Goal: Communication & Community: Answer question/provide support

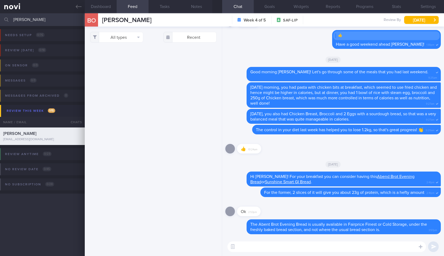
select select "7"
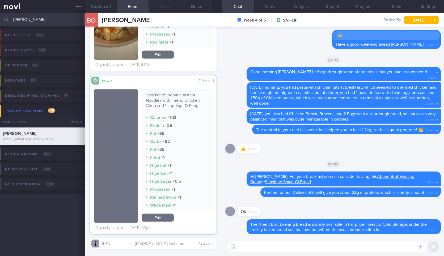
click at [170, 92] on div "1 packet of Indomie Instant Noodles with Friend Chicken Chop and 1 cup Kopi O P…" at bounding box center [177, 102] width 63 height 20
copy div "1 packet of Indomie Instant Noodles with Friend Chicken Chop and 1 cup Kopi O P…"
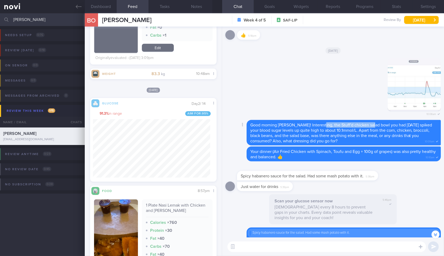
drag, startPoint x: 319, startPoint y: 124, endPoint x: 371, endPoint y: 126, distance: 51.9
click at [371, 126] on span "Good morning [PERSON_NAME]! Interesting, the Stuff'd chicken salad bowl you had…" at bounding box center [341, 133] width 182 height 20
copy span "Stuff'd chicken salad bowl"
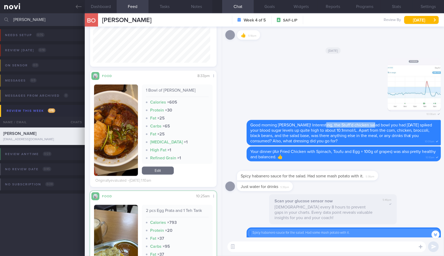
scroll to position [7298, 0]
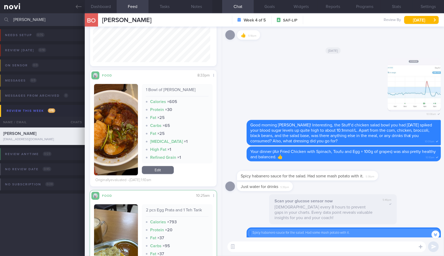
click at [182, 207] on div "2 pcs Egg Prata and 1 Teh Tarik Calories × 793 Protein × 20 Fat × 37 Carbs × 95…" at bounding box center [177, 251] width 71 height 95
copy div "2 pcs Egg Prata and 1 Teh Tarik"
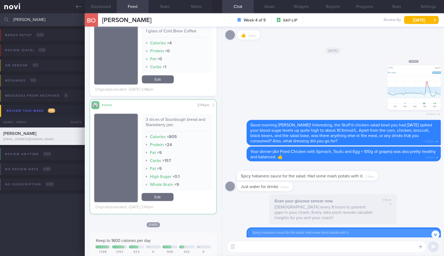
scroll to position [5080, 0]
drag, startPoint x: 165, startPoint y: 114, endPoint x: 148, endPoint y: 105, distance: 18.8
click at [148, 105] on div "Food Share Compare with... 3:44pm 3 slices of Sourdough bread and Starwberry ja…" at bounding box center [153, 157] width 126 height 114
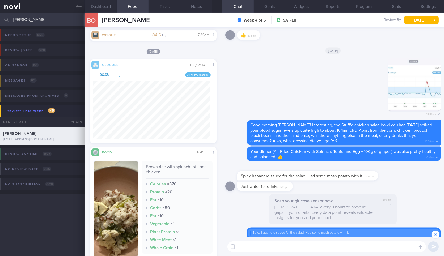
scroll to position [265708, 265668]
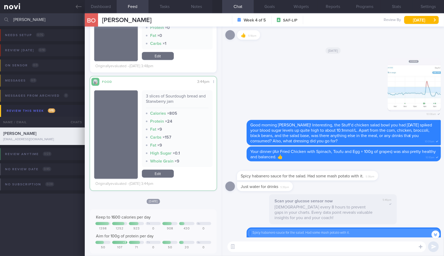
click at [166, 100] on div "3 slices of Sourdough bread and Starwberry jam" at bounding box center [177, 101] width 63 height 15
copy div "3 slices of Sourdough bread and Starwberry jam"
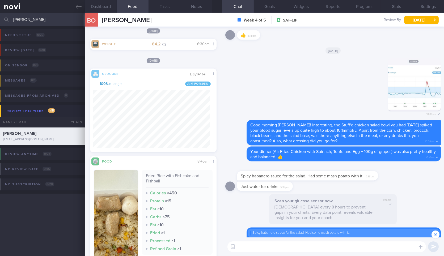
scroll to position [4114, 0]
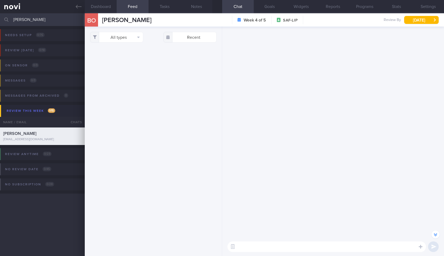
select select "7"
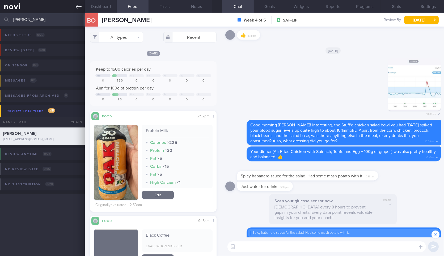
click at [79, 4] on icon at bounding box center [79, 7] width 6 height 6
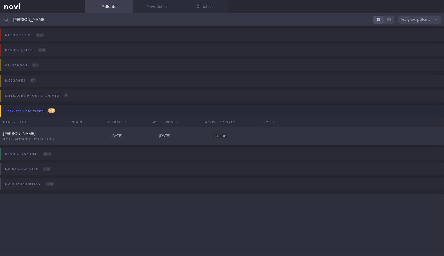
click at [73, 15] on input "[PERSON_NAME]" at bounding box center [222, 19] width 444 height 13
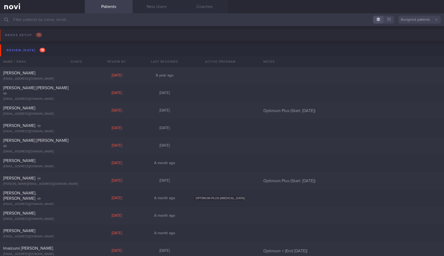
click at [74, 17] on input "text" at bounding box center [222, 19] width 444 height 13
type input "sylvester@novi-health.com"
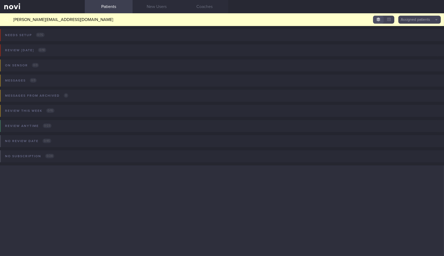
click at [311, 25] on input "sylvester@novi-health.com" at bounding box center [222, 19] width 444 height 13
click at [313, 24] on input "sylvester@novi-health.com" at bounding box center [222, 19] width 444 height 13
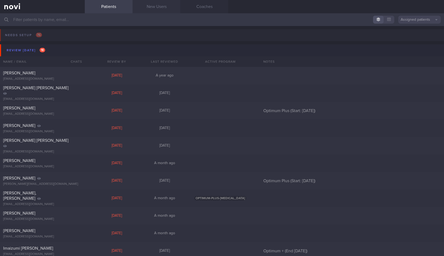
click at [163, 7] on link "New Users" at bounding box center [157, 6] width 48 height 13
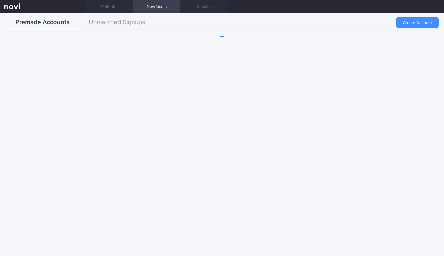
click at [429, 24] on button "Create Account" at bounding box center [417, 22] width 43 height 11
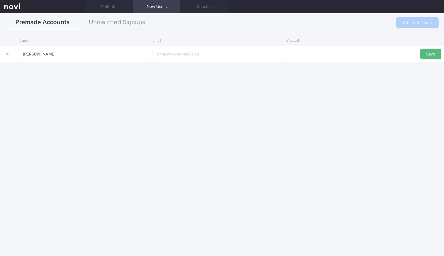
type input "Nigel Ho"
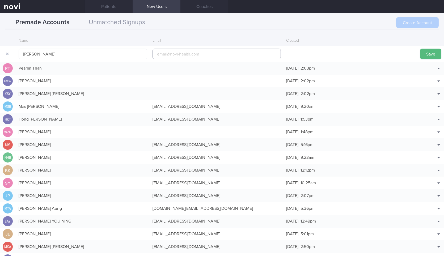
paste input "nigel.wiggle@gmail.com"
click at [223, 52] on input "nigel.wiggle@gmail.com" at bounding box center [217, 54] width 129 height 11
type input "nigel.wiggle@gmail.com"
click at [427, 55] on button "Save" at bounding box center [430, 54] width 21 height 11
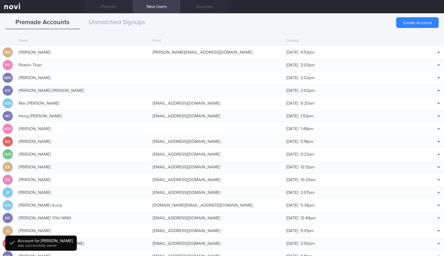
click at [375, 52] on div "12 Aug 2025 4:53pm" at bounding box center [351, 52] width 134 height 11
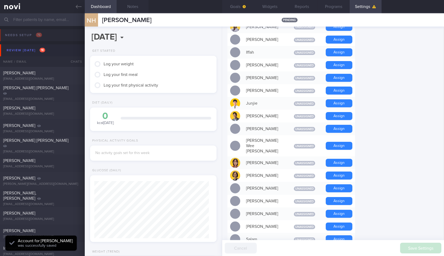
scroll to position [377, 0]
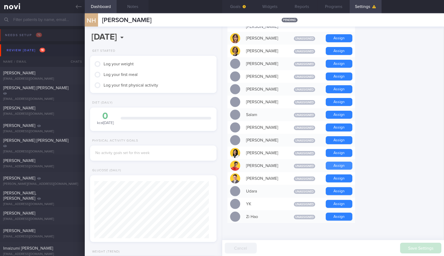
click at [346, 162] on button "Assign" at bounding box center [339, 166] width 27 height 8
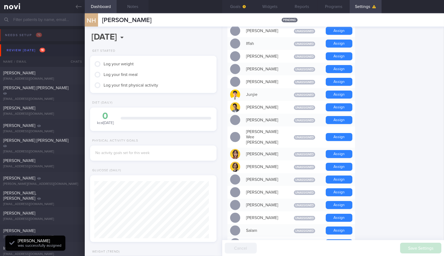
scroll to position [246, 0]
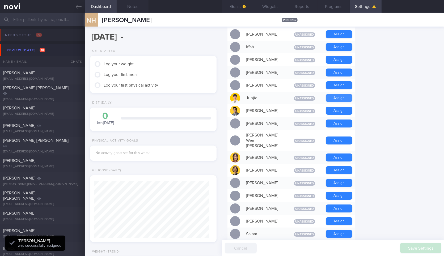
click at [342, 95] on button "Assign" at bounding box center [339, 98] width 27 height 8
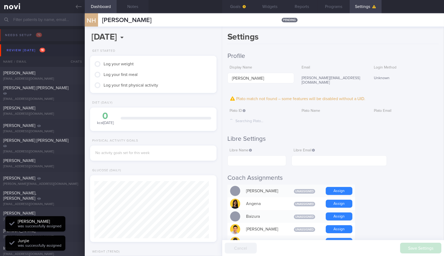
scroll to position [57, 115]
click at [301, 5] on button "Reports" at bounding box center [302, 6] width 32 height 13
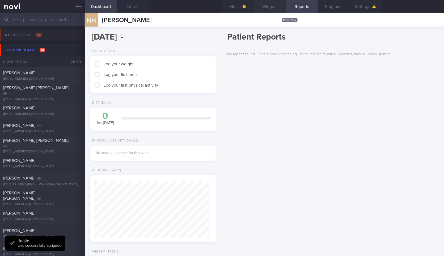
click at [264, 3] on button "Widgets" at bounding box center [270, 6] width 32 height 13
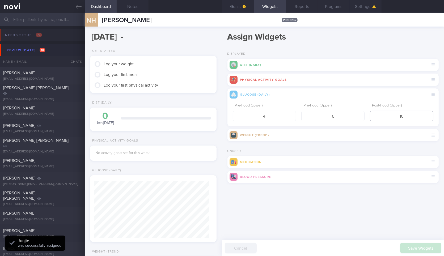
click at [394, 119] on input "10" at bounding box center [401, 116] width 63 height 11
type input "8"
click at [228, 190] on button "submit" at bounding box center [228, 190] width 0 height 0
click at [241, 11] on button "Goals" at bounding box center [238, 6] width 32 height 13
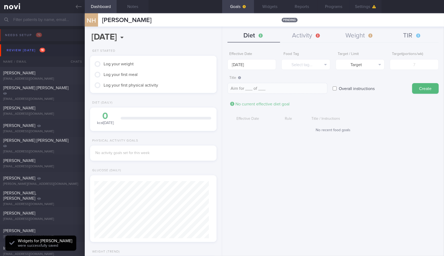
click at [408, 39] on button "TIR" at bounding box center [412, 35] width 53 height 13
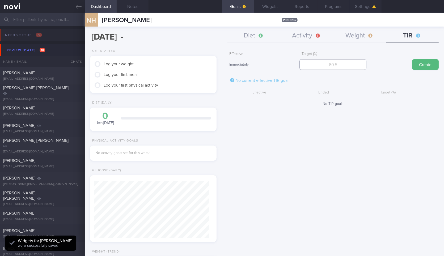
click at [344, 62] on input "number" at bounding box center [333, 64] width 67 height 11
type input "95"
click at [412, 59] on button "Create" at bounding box center [425, 64] width 27 height 11
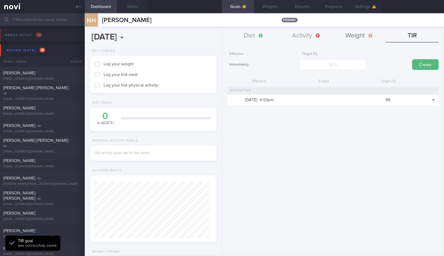
click at [354, 35] on button "Weight" at bounding box center [359, 35] width 53 height 13
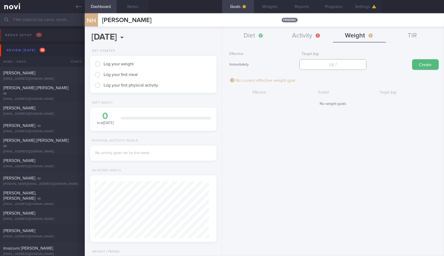
click at [338, 66] on input "number" at bounding box center [333, 64] width 67 height 11
type input "80"
click at [412, 59] on button "Create" at bounding box center [425, 64] width 27 height 11
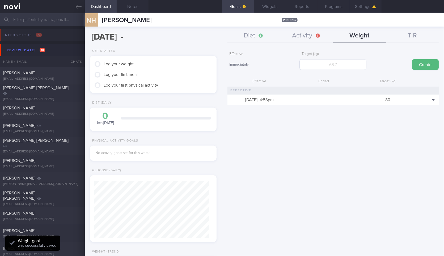
scroll to position [64, 112]
click at [264, 4] on button "Widgets" at bounding box center [270, 6] width 32 height 13
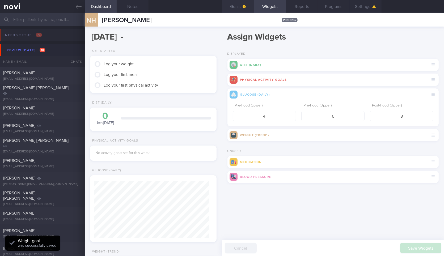
click at [248, 6] on button "Goals" at bounding box center [238, 6] width 32 height 13
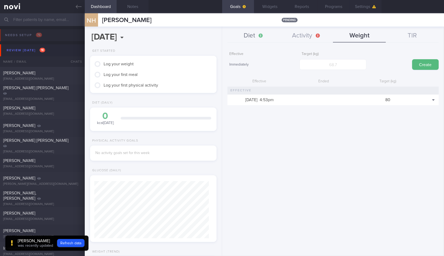
click at [259, 37] on button "Diet" at bounding box center [254, 35] width 53 height 13
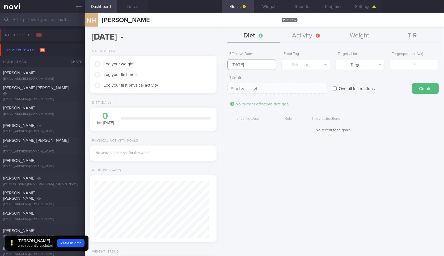
click at [262, 66] on body "You are offline! Some functionality will be unavailable Patients New Users Coac…" at bounding box center [222, 128] width 444 height 256
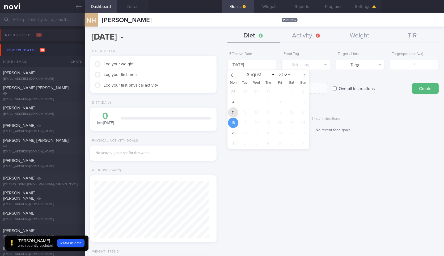
click at [236, 115] on span "11" at bounding box center [233, 112] width 10 height 10
type input "11 Aug 2025"
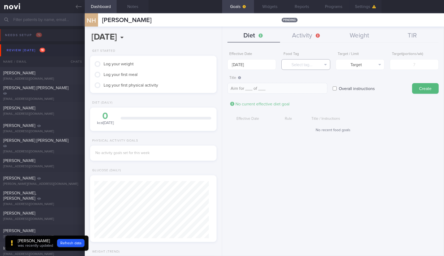
click at [306, 65] on button "Select tag..." at bounding box center [305, 64] width 49 height 11
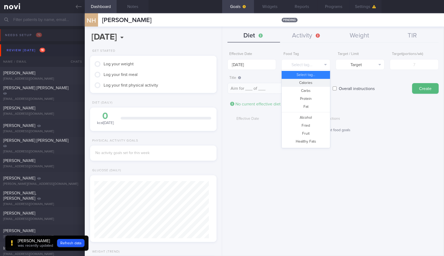
click at [308, 79] on button "Calories" at bounding box center [306, 83] width 48 height 8
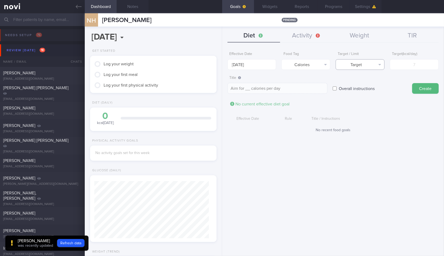
click at [373, 64] on button "Target" at bounding box center [360, 64] width 49 height 11
click at [365, 88] on div "Target Limit" at bounding box center [360, 79] width 49 height 18
click at [372, 82] on button "Limit" at bounding box center [360, 83] width 48 height 8
type textarea "Keep to __ calories per day"
click at [412, 65] on input "number" at bounding box center [414, 64] width 49 height 11
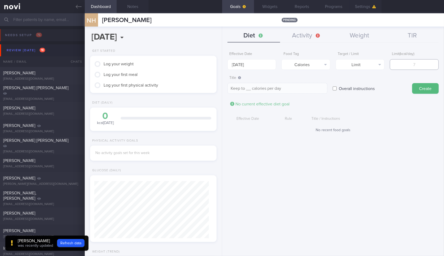
type input "1"
type textarea "Keep to 1 calories per day"
type input "15"
type textarea "Keep to 15 calories per day"
type input "1"
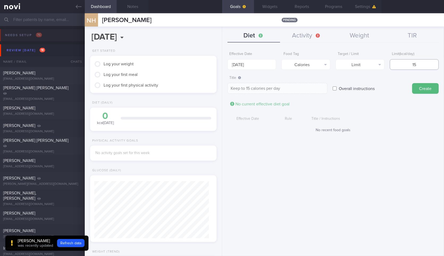
type textarea "Keep to 1 calories per day"
type input "15"
type textarea "Keep to 15 calories per day"
type input "150"
type textarea "Keep to 150 calories per day"
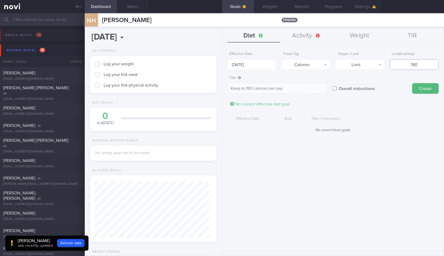
type input "1500"
type textarea "Keep to 1500 calories per day"
type input "1500"
click at [412, 83] on button "Create" at bounding box center [425, 88] width 27 height 11
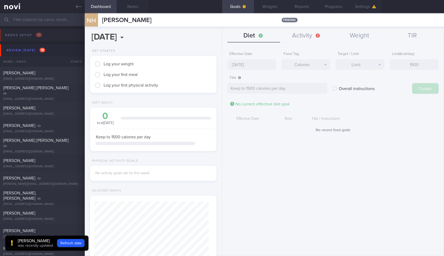
type input "18 Aug 2025"
type textarea "Aim for ___ of ___"
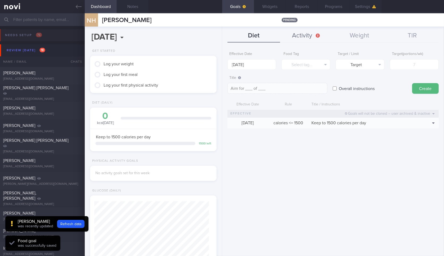
click at [308, 41] on button "Activity" at bounding box center [306, 35] width 53 height 13
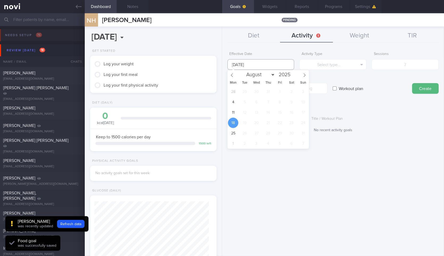
click at [262, 68] on input "18 Aug 2025" at bounding box center [261, 64] width 67 height 11
click at [235, 114] on span "11" at bounding box center [233, 112] width 10 height 10
type input "11 Aug 2025"
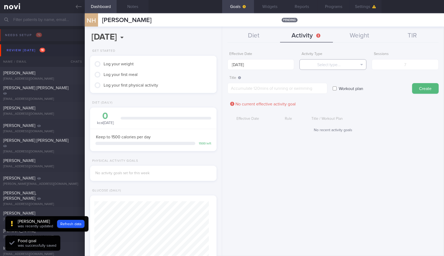
click at [331, 66] on button "Select type..." at bounding box center [333, 64] width 67 height 11
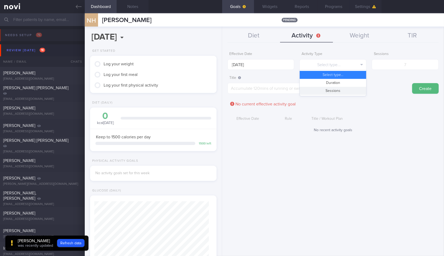
click at [342, 88] on button "Sessions" at bounding box center [333, 91] width 66 height 8
click at [409, 63] on input "number" at bounding box center [405, 64] width 67 height 11
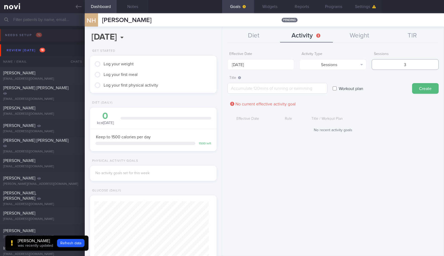
type input "3"
click at [268, 91] on textarea at bounding box center [278, 88] width 100 height 11
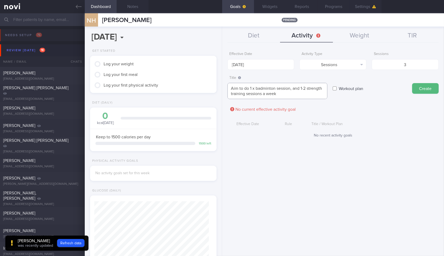
type textarea "Aim to do 1 x badminton session, and 1-2 strength training sessions a week"
click at [412, 83] on button "Create" at bounding box center [425, 88] width 27 height 11
type input "18 Aug 2025"
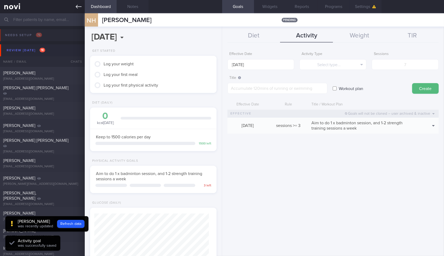
click at [77, 10] on link at bounding box center [42, 6] width 85 height 13
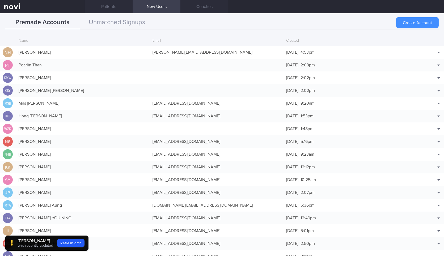
click at [404, 24] on button "Create Account" at bounding box center [417, 22] width 43 height 11
click at [409, 25] on div "Create Account" at bounding box center [417, 22] width 43 height 11
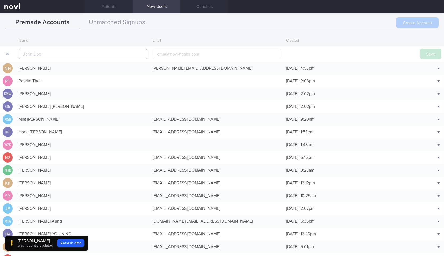
scroll to position [13, 0]
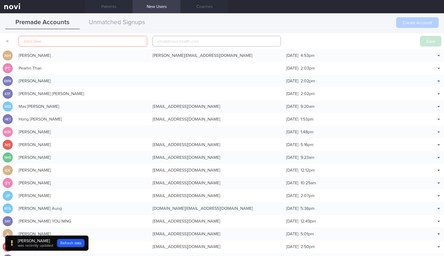
paste input "terrence2711@gmail.com"
click at [234, 40] on input "terrence2711@gmail.com" at bounding box center [217, 41] width 129 height 11
type input "terrence2711@gmail.com"
click at [70, 43] on input "T" at bounding box center [83, 41] width 129 height 11
type input "Terence Siah"
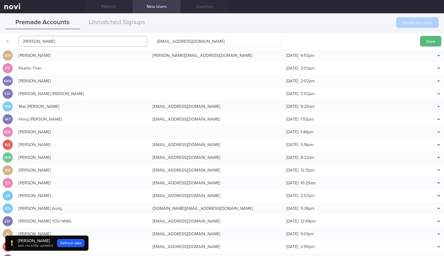
click at [420, 36] on button "Save" at bounding box center [430, 41] width 21 height 11
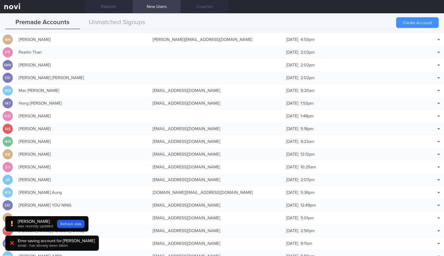
click at [417, 22] on button "Create Account" at bounding box center [417, 22] width 43 height 11
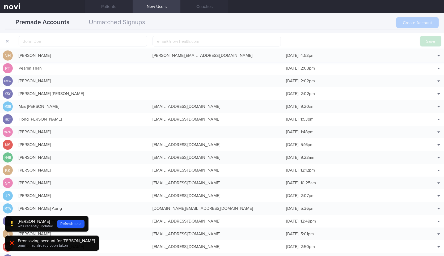
scroll to position [16, 0]
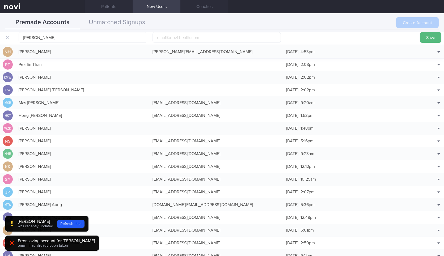
type input "Terrence Siah"
click at [420, 32] on button "Save" at bounding box center [430, 37] width 21 height 11
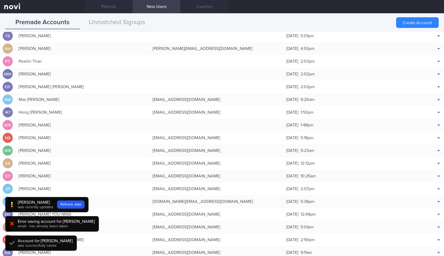
scroll to position [13, 0]
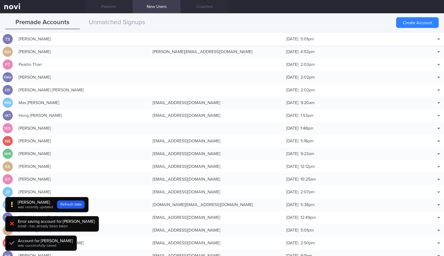
click at [198, 36] on div at bounding box center [217, 38] width 134 height 5
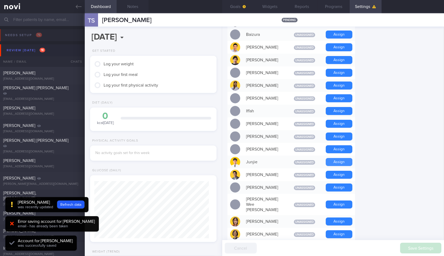
scroll to position [57, 115]
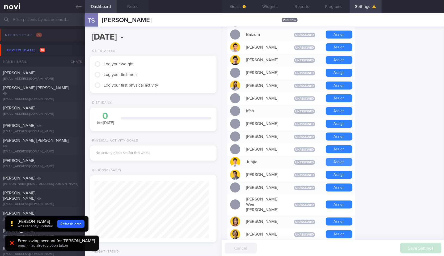
click at [339, 163] on button "Assign" at bounding box center [339, 162] width 27 height 8
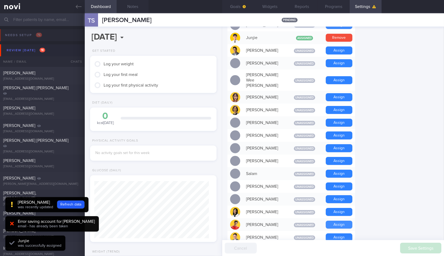
click at [342, 221] on button "Assign" at bounding box center [339, 225] width 27 height 8
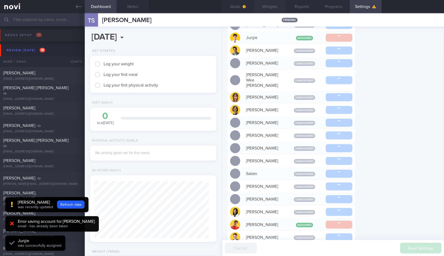
click at [270, 6] on button "Widgets" at bounding box center [270, 6] width 32 height 13
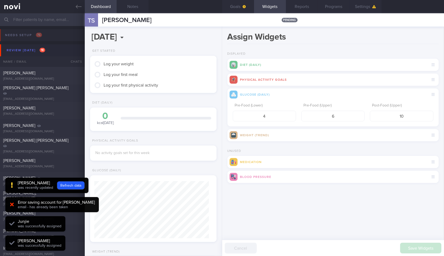
scroll to position [57, 115]
click at [399, 109] on div "Post-Food (Upper) 10" at bounding box center [401, 111] width 63 height 21
click at [399, 116] on input "10" at bounding box center [401, 116] width 63 height 11
type input "8"
click at [228, 190] on button "submit" at bounding box center [228, 190] width 0 height 0
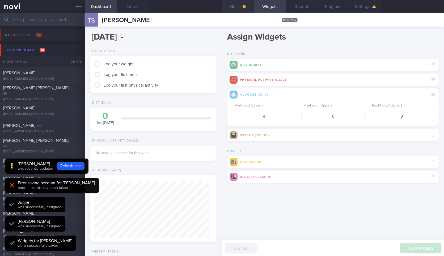
click at [241, 6] on button "Goals" at bounding box center [238, 6] width 32 height 13
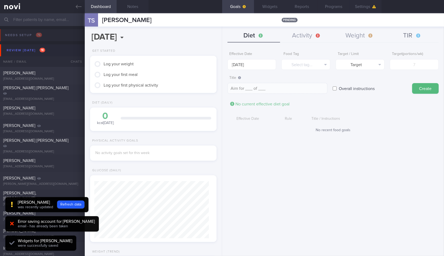
click at [415, 35] on button "TIR" at bounding box center [412, 35] width 53 height 13
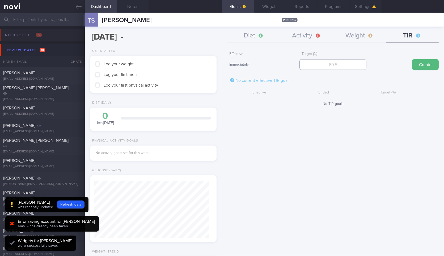
click at [344, 63] on input "number" at bounding box center [333, 64] width 67 height 11
type input "95"
click at [412, 59] on button "Create" at bounding box center [425, 64] width 27 height 11
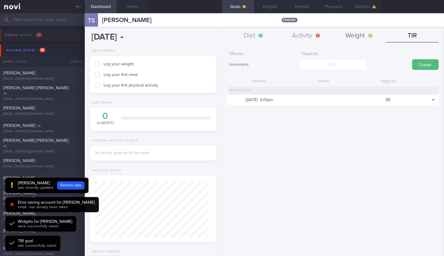
click at [359, 35] on button "Weight" at bounding box center [359, 35] width 53 height 13
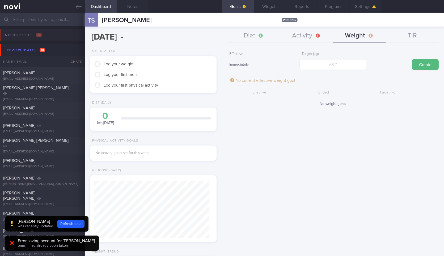
click at [343, 70] on form "Effective Immediately Target (kg) Create No current effective weight goal Effec…" at bounding box center [333, 77] width 211 height 57
click at [346, 67] on input "number" at bounding box center [333, 64] width 67 height 11
type input "73"
click at [412, 59] on button "Create" at bounding box center [425, 64] width 27 height 11
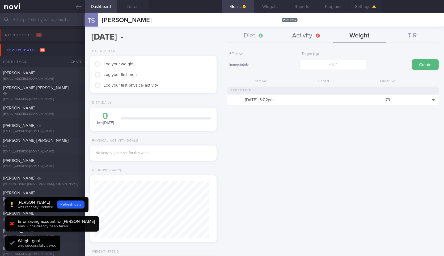
click at [308, 37] on button "Activity" at bounding box center [306, 35] width 53 height 13
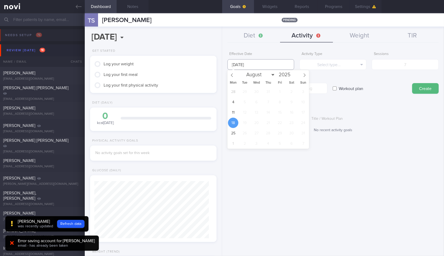
click at [273, 61] on input "18 Aug 2025" at bounding box center [261, 64] width 67 height 11
click at [234, 113] on span "11" at bounding box center [233, 112] width 10 height 10
type input "11 Aug 2025"
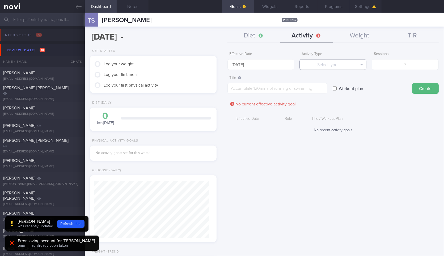
click at [343, 65] on button "Select type..." at bounding box center [333, 64] width 67 height 11
click at [348, 89] on button "Sessions" at bounding box center [333, 91] width 66 height 8
click at [406, 67] on input "number" at bounding box center [405, 64] width 67 height 11
type input "3"
click at [301, 91] on textarea at bounding box center [278, 88] width 100 height 11
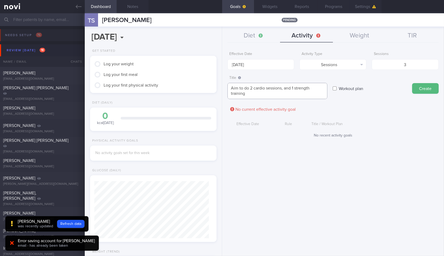
scroll to position [0, 0]
type textarea "Aim to do 2 cardio sessions, and 1 strength training session a week"
click at [412, 83] on button "Create" at bounding box center [425, 88] width 27 height 11
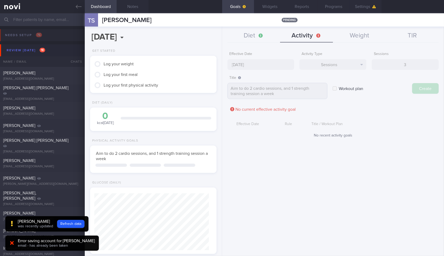
type input "18 Aug 2025"
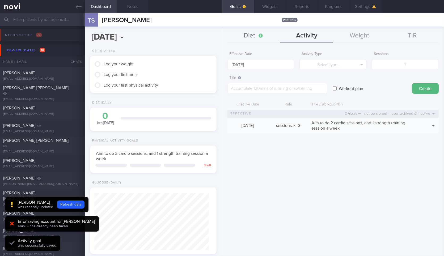
click at [238, 35] on button "Diet" at bounding box center [254, 35] width 53 height 13
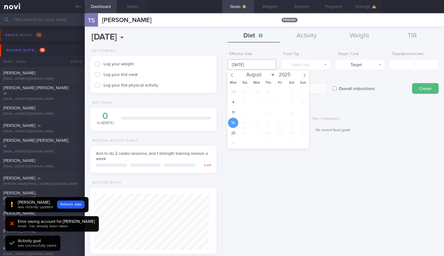
click at [236, 66] on input "18 Aug 2025" at bounding box center [252, 64] width 49 height 11
click at [232, 111] on span "11" at bounding box center [233, 112] width 10 height 10
type input "11 Aug 2025"
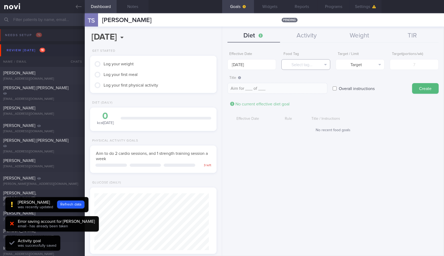
click at [310, 67] on button "Select tag..." at bounding box center [305, 64] width 49 height 11
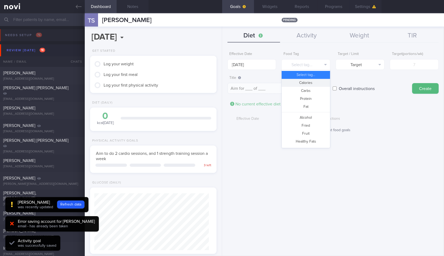
click at [317, 81] on button "Calories" at bounding box center [306, 83] width 48 height 8
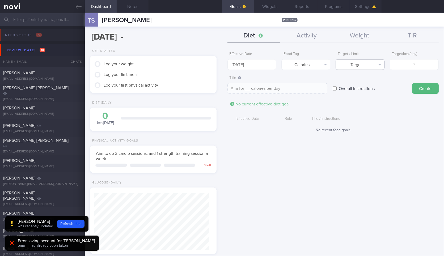
click at [373, 65] on button "Target" at bounding box center [360, 64] width 49 height 11
click at [374, 83] on button "Limit" at bounding box center [360, 83] width 48 height 8
type textarea "Keep to __ calories per day"
click at [409, 63] on input "number" at bounding box center [414, 64] width 49 height 11
type input "1"
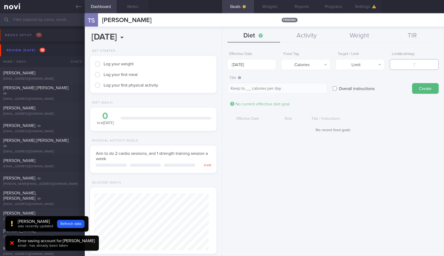
type textarea "Keep to 1 calories per day"
type input "16"
type textarea "Keep to 16 calories per day"
type input "160"
type textarea "Keep to 160 calories per day"
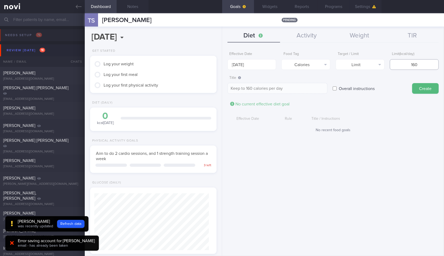
type input "1600"
type textarea "Keep to 1600 calories per day"
type input "1600"
click at [412, 83] on button "Create" at bounding box center [425, 88] width 27 height 11
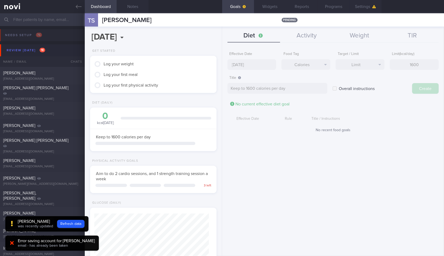
type input "18 Aug 2025"
type textarea "Aim for ___ of ___"
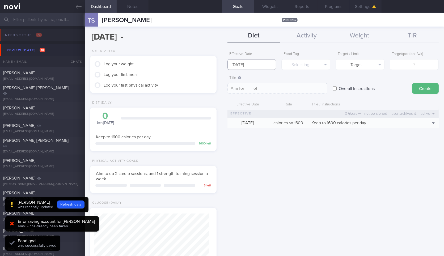
click at [243, 62] on input "18 Aug 2025" at bounding box center [252, 64] width 49 height 11
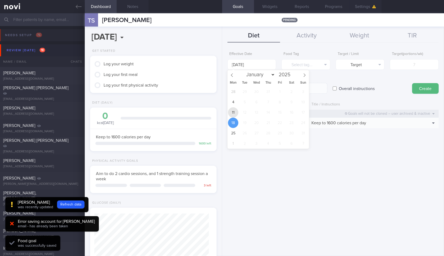
click at [237, 112] on span "11" at bounding box center [233, 112] width 10 height 10
type input "11 Aug 2025"
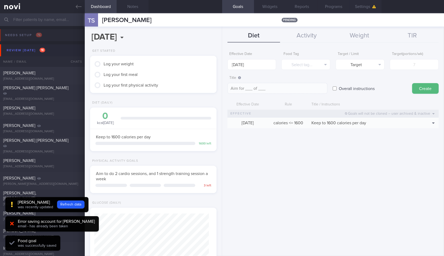
click at [327, 54] on label "Food Tag" at bounding box center [306, 54] width 45 height 5
click at [317, 64] on button "Select tag..." at bounding box center [305, 64] width 49 height 11
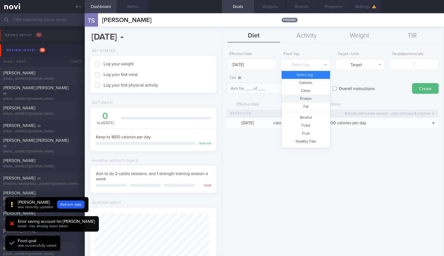
click at [309, 98] on button "Protein" at bounding box center [306, 99] width 48 height 8
type textarea "Aim for __g of protein per day"
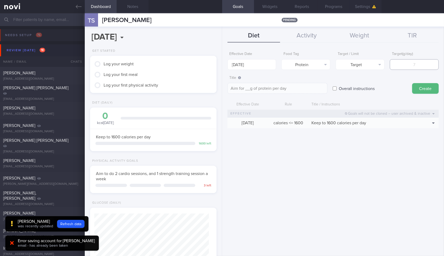
click at [407, 68] on input "number" at bounding box center [414, 64] width 49 height 11
type input "9"
type textarea "Aim for 9g of protein per day"
type input "90"
type textarea "Aim for 90g of protein per day"
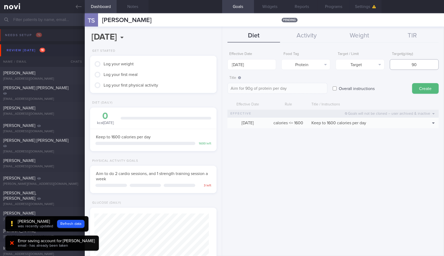
type input "90"
click at [412, 83] on button "Create" at bounding box center [425, 88] width 27 height 11
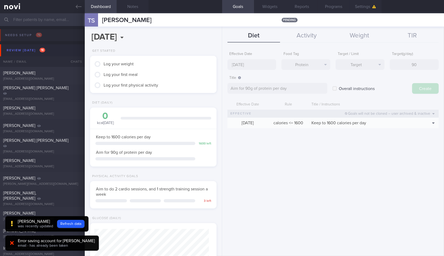
type input "18 Aug 2025"
type textarea "Aim for ___ of ___"
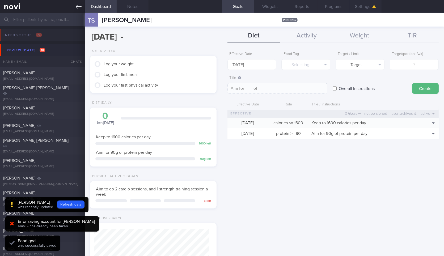
click at [78, 11] on link at bounding box center [42, 6] width 85 height 13
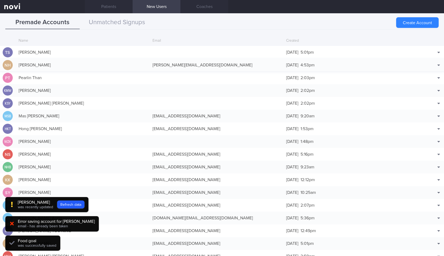
click at [96, 69] on div "Nigel Ho" at bounding box center [83, 65] width 134 height 11
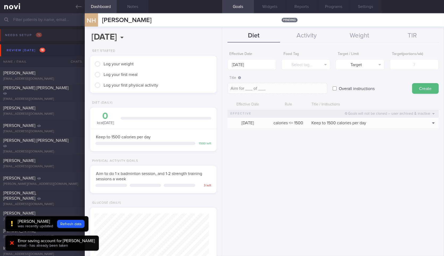
scroll to position [57, 115]
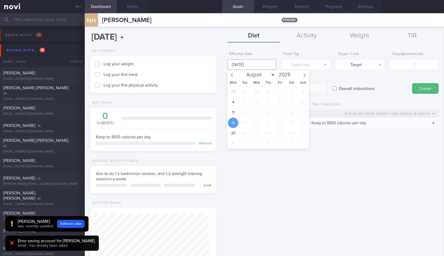
click at [248, 62] on input "18 Aug 2025" at bounding box center [252, 64] width 49 height 11
click at [233, 112] on span "11" at bounding box center [233, 112] width 10 height 10
type input "11 Aug 2025"
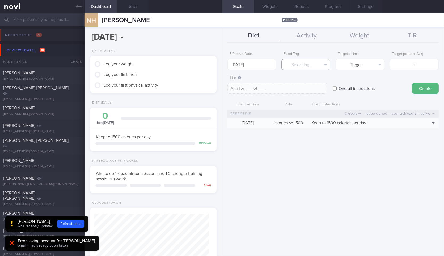
click at [313, 66] on button "Select tag..." at bounding box center [305, 64] width 49 height 11
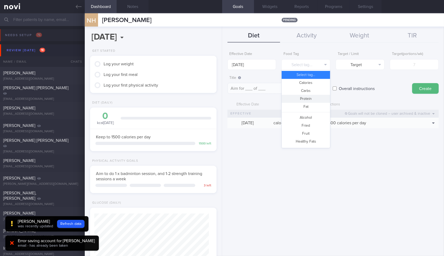
click at [314, 99] on button "Protein" at bounding box center [306, 99] width 48 height 8
type textarea "Aim for __g of protein per day"
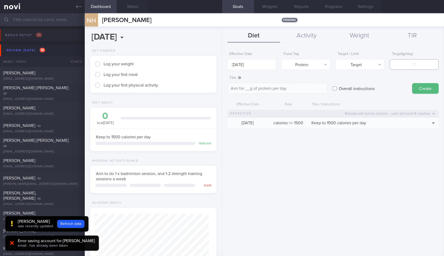
click at [412, 61] on input "number" at bounding box center [414, 64] width 49 height 11
type input "1"
type textarea "Aim for 1g of protein per day"
type input "10"
type textarea "Aim for 10g of protein per day"
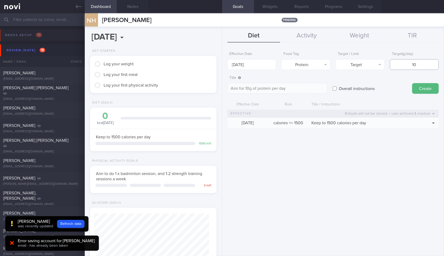
type input "100"
type textarea "Aim for 100g of protein per day"
type input "100"
click at [412, 83] on button "Create" at bounding box center [425, 88] width 27 height 11
type input "18 Aug 2025"
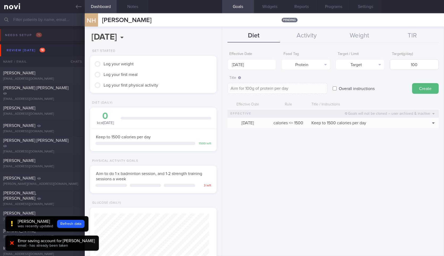
type textarea "Aim for ___ of ___"
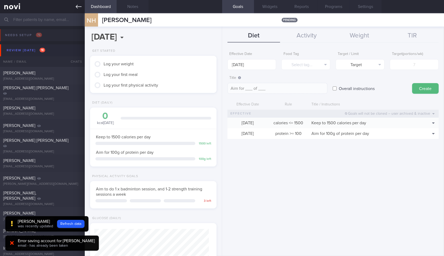
click at [77, 9] on icon at bounding box center [79, 7] width 6 height 6
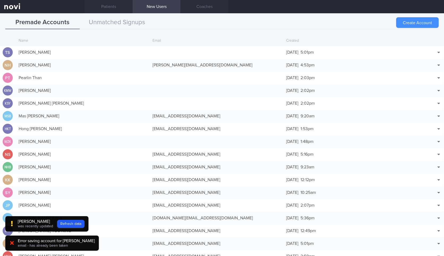
click at [421, 24] on button "Create Account" at bounding box center [417, 22] width 43 height 11
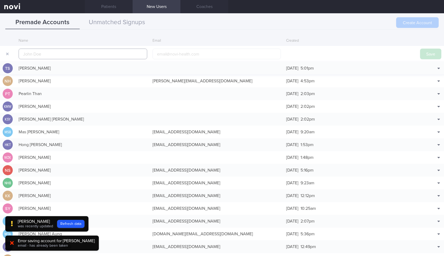
scroll to position [13, 0]
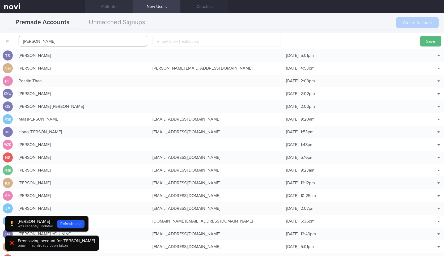
type input "Eric Lee"
click at [184, 36] on input "email" at bounding box center [217, 41] width 129 height 11
paste input "Ericjlc0419@gmail.com"
type input "Ericjlc0419@gmail.com"
click at [420, 36] on button "Save" at bounding box center [430, 41] width 21 height 11
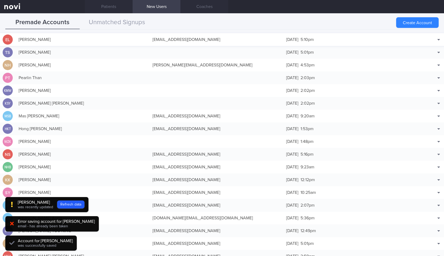
click at [342, 39] on div "12 Aug 2025 5:10pm" at bounding box center [351, 39] width 134 height 11
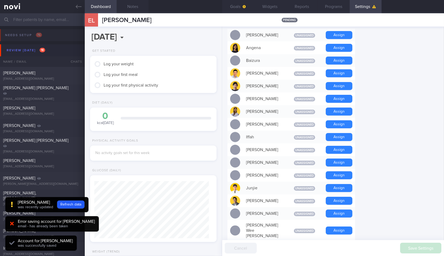
scroll to position [165, 0]
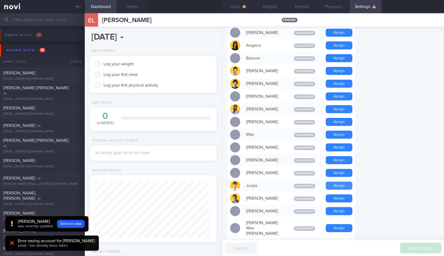
click at [341, 186] on button "Assign" at bounding box center [339, 186] width 27 height 8
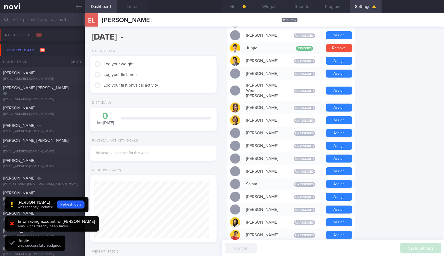
scroll to position [57, 115]
click at [346, 231] on button "Assign" at bounding box center [339, 235] width 27 height 8
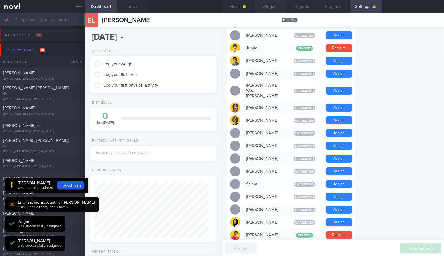
click at [263, 12] on button "Widgets" at bounding box center [270, 6] width 32 height 13
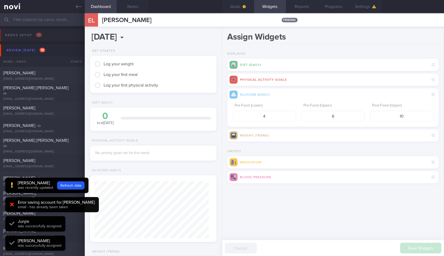
scroll to position [57, 115]
click at [406, 116] on input "10" at bounding box center [401, 116] width 63 height 11
type input "8"
click at [228, 190] on button "submit" at bounding box center [228, 190] width 0 height 0
click at [244, 5] on icon "button" at bounding box center [244, 6] width 3 height 3
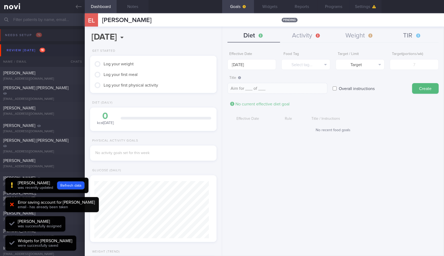
click at [416, 32] on button "TIR" at bounding box center [412, 35] width 53 height 13
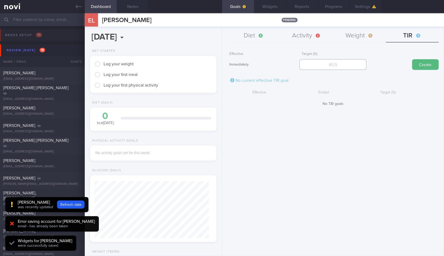
click at [341, 67] on input "number" at bounding box center [333, 64] width 67 height 11
type input "95"
click at [412, 59] on button "Create" at bounding box center [425, 64] width 27 height 11
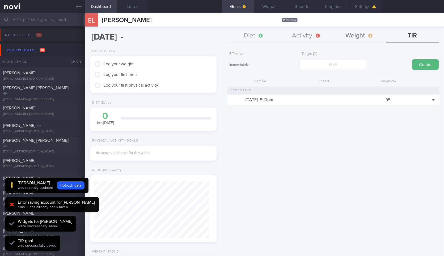
click at [354, 36] on button "Weight" at bounding box center [359, 35] width 53 height 13
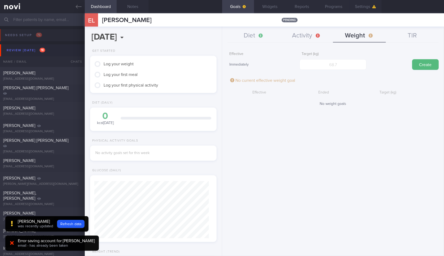
click at [346, 72] on form "Effective Immediately Target (kg) Create No current effective weight goal Effec…" at bounding box center [333, 77] width 211 height 57
click at [352, 63] on input "number" at bounding box center [333, 64] width 67 height 11
type input "79"
click at [412, 59] on button "Create" at bounding box center [425, 64] width 27 height 11
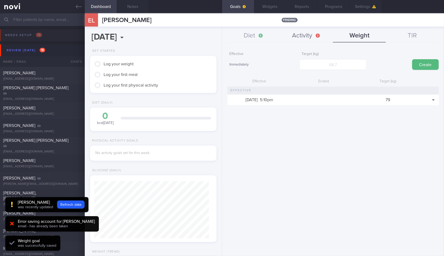
click at [310, 37] on button "Activity" at bounding box center [306, 35] width 53 height 13
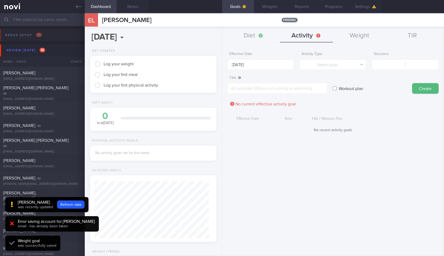
click at [258, 71] on form "Effective Date 18 Aug 2025 Activity Type Select type... Select type... Duration…" at bounding box center [333, 93] width 211 height 89
click at [259, 61] on input "18 Aug 2025" at bounding box center [261, 64] width 67 height 11
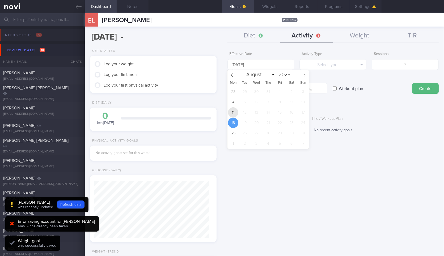
click at [233, 112] on span "11" at bounding box center [233, 112] width 10 height 10
type input "11 Aug 2025"
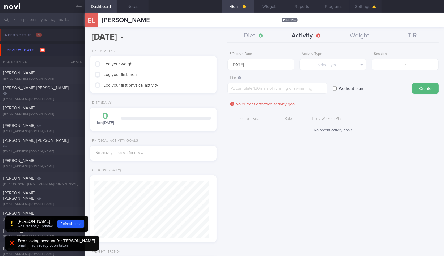
scroll to position [292, 0]
click at [330, 68] on button "Select type..." at bounding box center [333, 64] width 67 height 11
click at [330, 93] on button "Sessions" at bounding box center [333, 91] width 66 height 8
click at [254, 35] on button "Diet" at bounding box center [254, 35] width 53 height 13
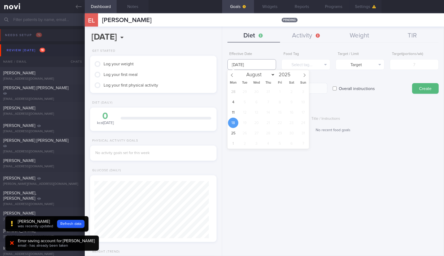
click at [272, 62] on input "18 Aug 2025" at bounding box center [252, 64] width 49 height 11
click at [230, 111] on span "11" at bounding box center [233, 112] width 10 height 10
type input "11 Aug 2025"
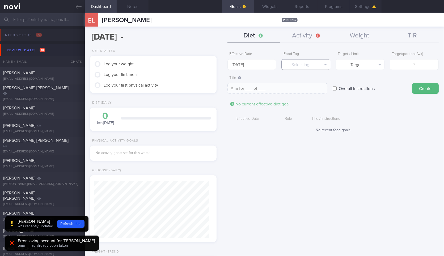
click at [313, 66] on button "Select tag..." at bounding box center [305, 64] width 49 height 11
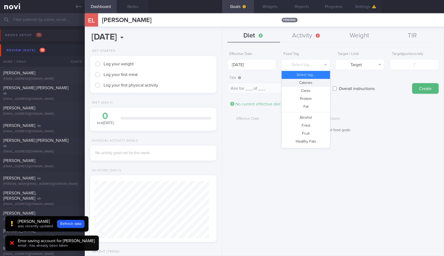
click at [306, 81] on button "Calories" at bounding box center [306, 83] width 48 height 8
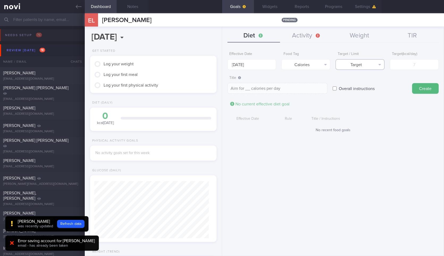
click at [364, 64] on button "Target" at bounding box center [360, 64] width 49 height 11
click at [359, 83] on button "Limit" at bounding box center [360, 83] width 48 height 8
type textarea "Keep to __ calories per day"
click at [416, 59] on input "number" at bounding box center [414, 64] width 49 height 11
type input "1"
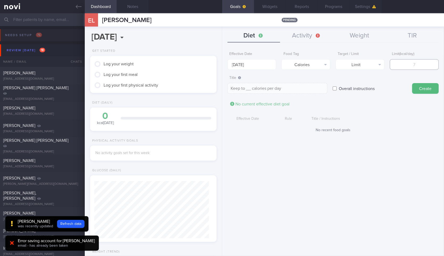
type textarea "Keep to 1 calories per day"
type input "15"
type textarea "Keep to 15 calories per day"
type input "150"
type textarea "Keep to 150 calories per day"
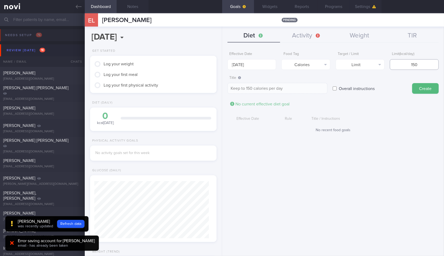
type input "1500"
type textarea "Keep to 1500 calories per day"
type input "1500"
click at [412, 83] on button "Create" at bounding box center [425, 88] width 27 height 11
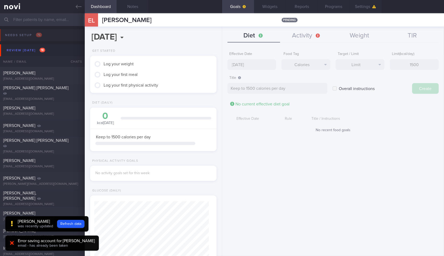
type input "18 Aug 2025"
type textarea "Aim for ___ of ___"
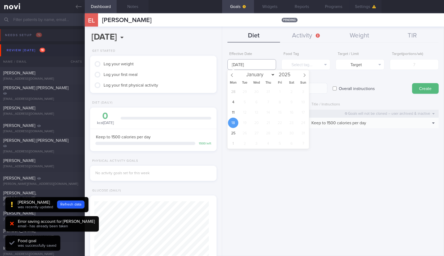
click at [247, 66] on input "18 Aug 2025" at bounding box center [252, 64] width 49 height 11
click at [236, 113] on span "11" at bounding box center [233, 112] width 10 height 10
type input "11 Aug 2025"
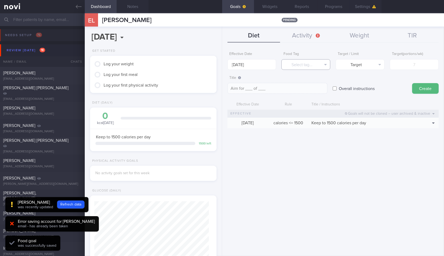
click at [307, 62] on button "Select tag..." at bounding box center [305, 64] width 49 height 11
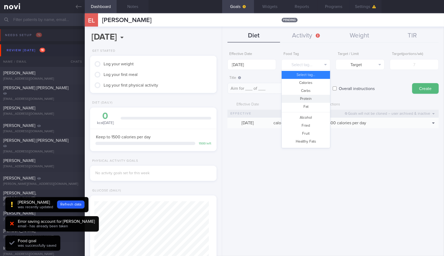
click at [316, 100] on button "Protein" at bounding box center [306, 99] width 48 height 8
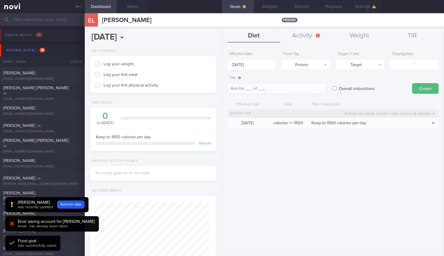
type textarea "Aim for __g of protein per day"
click at [422, 66] on input "number" at bounding box center [414, 64] width 49 height 11
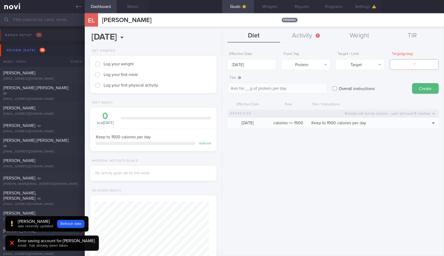
type input "1"
type textarea "Aim for 1g of protein per day"
type input "10"
type textarea "Aim for 10g of protein per day"
type input "100"
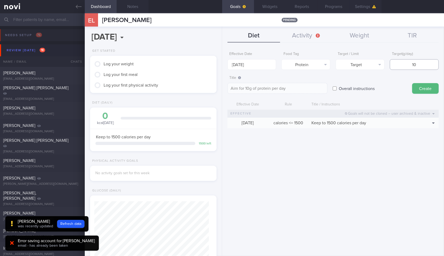
type textarea "Aim for 100g of protein per day"
type input "100"
click at [412, 83] on button "Create" at bounding box center [425, 88] width 27 height 11
type input "18 Aug 2025"
type textarea "Aim for ___ of ___"
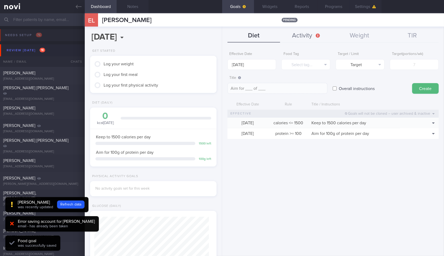
click at [305, 40] on button "Activity" at bounding box center [306, 35] width 53 height 13
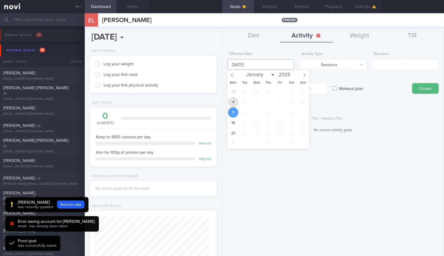
drag, startPoint x: 273, startPoint y: 68, endPoint x: 233, endPoint y: 105, distance: 54.4
click at [233, 105] on body "You are offline! Some functionality will be unavailable Patients New Users Coac…" at bounding box center [222, 128] width 444 height 256
click at [233, 105] on span "4" at bounding box center [233, 102] width 10 height 10
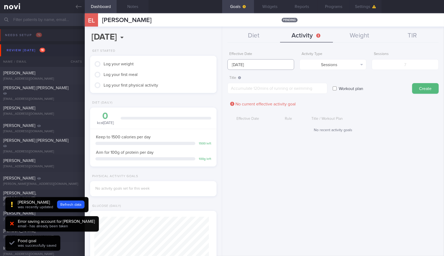
click at [265, 63] on input "4 Aug 2025" at bounding box center [261, 64] width 67 height 11
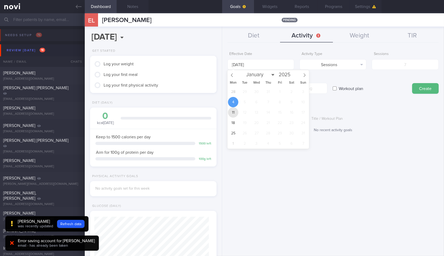
click at [233, 115] on span "11" at bounding box center [233, 112] width 10 height 10
type input "11 Aug 2025"
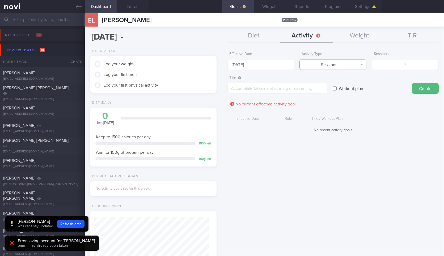
click at [344, 62] on button "Sessions" at bounding box center [333, 64] width 67 height 11
click at [340, 83] on button "Duration" at bounding box center [333, 83] width 66 height 8
click at [411, 68] on input "number" at bounding box center [405, 64] width 67 height 11
type input "90"
type textarea "Aim to do 90 mins of physical activity this week"
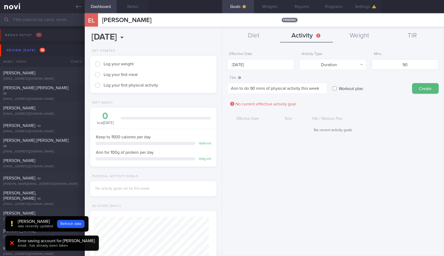
click at [412, 83] on button "Create" at bounding box center [425, 88] width 27 height 11
type input "18 Aug 2025"
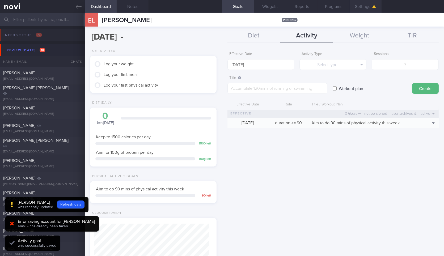
click at [372, 6] on button "Settings" at bounding box center [366, 6] width 32 height 13
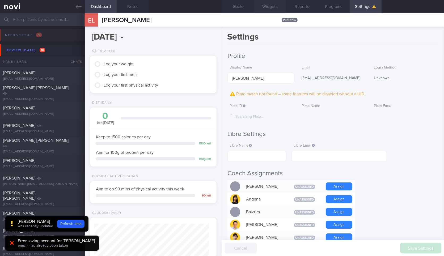
click at [267, 10] on button "Widgets" at bounding box center [270, 6] width 32 height 13
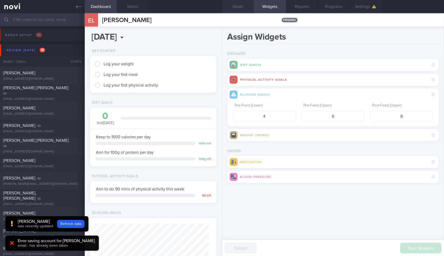
click at [233, 3] on button "Goals" at bounding box center [238, 6] width 32 height 13
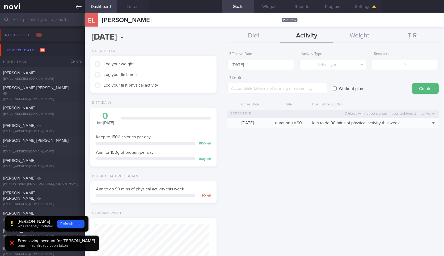
click at [78, 4] on icon at bounding box center [79, 7] width 6 height 6
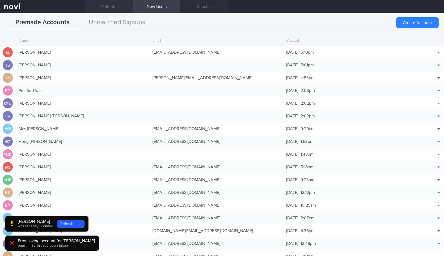
click at [113, 3] on link "Patients" at bounding box center [109, 6] width 48 height 13
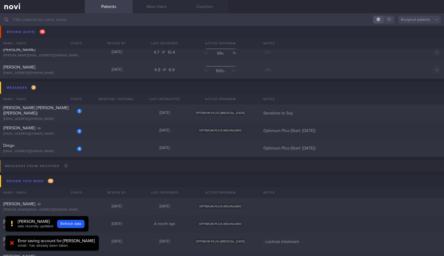
scroll to position [327, 0]
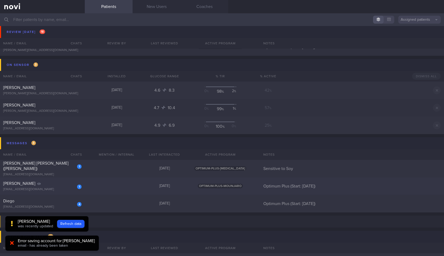
click at [96, 186] on div "1 Darren Wong darrenwong@gmail.com Today OPTIMUM-PLUS-MOUNJARO Optimum Plus (St…" at bounding box center [222, 187] width 444 height 18
select select "7"
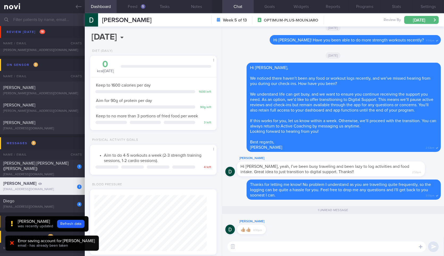
scroll to position [64, 112]
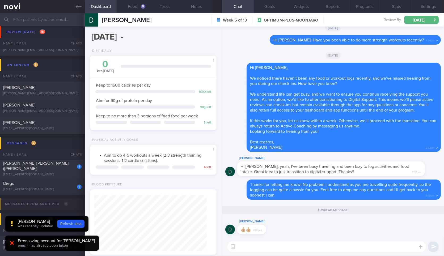
click at [284, 247] on textarea at bounding box center [327, 247] width 199 height 11
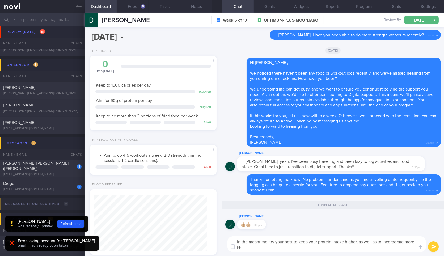
scroll to position [0, 0]
type textarea "In the meantime, try your best to keep your protein intake higher, as well as t…"
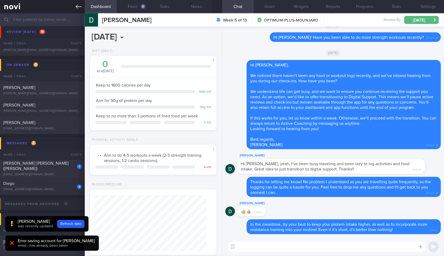
click at [73, 7] on link at bounding box center [42, 6] width 85 height 13
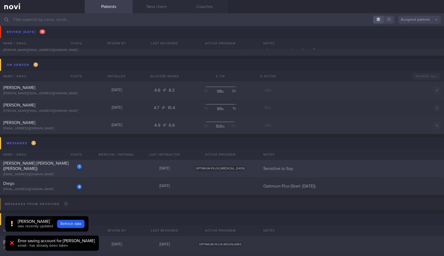
click at [62, 163] on div "1 Erickson Jean Blake (Susie) serickson1066@gmail.com Today OPTIMUM-PLUS-RYBELS…" at bounding box center [222, 169] width 444 height 18
select select "7"
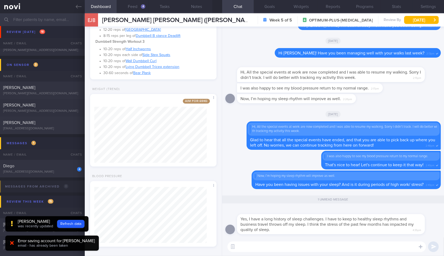
scroll to position [252, 0]
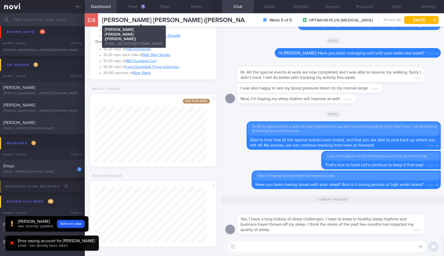
click at [149, 22] on span "Erickson Jean Blake (Susie)" at bounding box center [179, 20] width 155 height 6
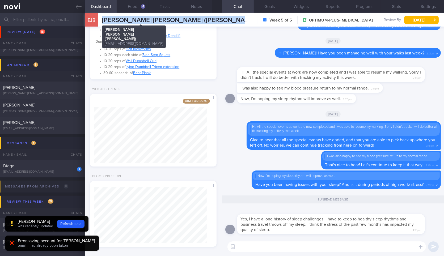
click at [149, 22] on span "Erickson Jean Blake (Susie)" at bounding box center [179, 20] width 155 height 6
copy div "Erickson Jean Blake (Susie) Erickson Jean Blake (Susie) serickson1066@gmail.com"
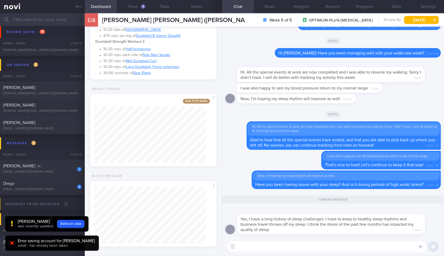
click at [287, 247] on textarea at bounding box center [327, 247] width 199 height 11
click at [278, 226] on span "Yes, I have a long history of sleep challenges. I have to keep to healthy sleep…" at bounding box center [327, 224] width 173 height 15
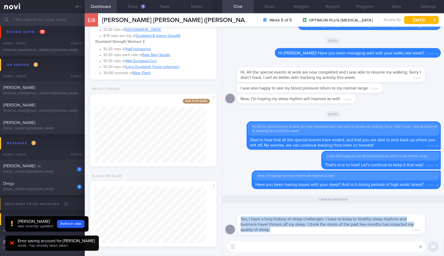
click at [278, 226] on span "Yes, I have a long history of sleep challenges. I have to keep to healthy sleep…" at bounding box center [327, 224] width 173 height 15
copy div "Yes, I have a long history of sleep challenges. I have to keep to healthy sleep…"
click at [233, 246] on button "button" at bounding box center [233, 247] width 10 height 10
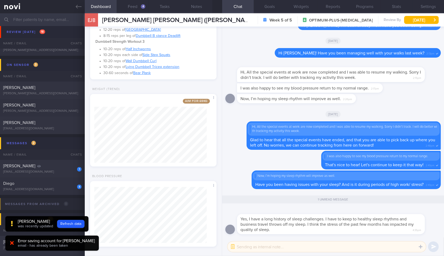
click at [261, 247] on textarea at bounding box center [327, 247] width 199 height 11
paste textarea "Immediate Strategies (Addressing Travel and Stress) For Business Travel (Minimi…"
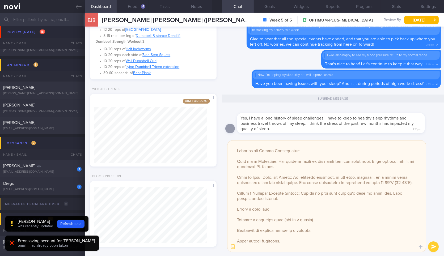
scroll to position [0, 0]
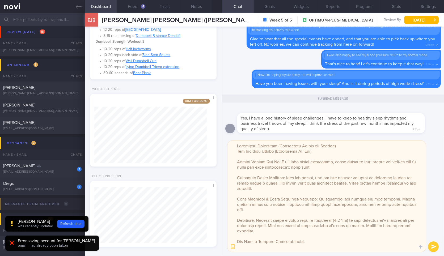
click at [270, 145] on textarea at bounding box center [327, 197] width 199 height 112
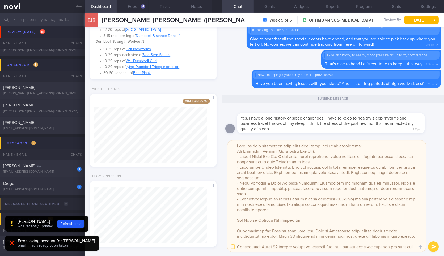
click at [336, 159] on textarea at bounding box center [327, 197] width 199 height 112
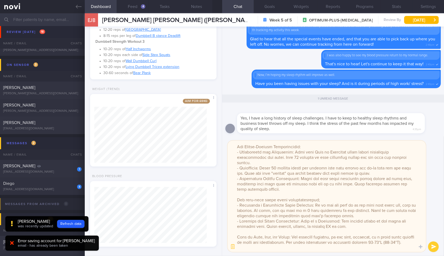
scroll to position [74, 0]
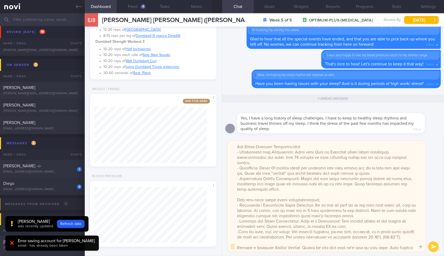
type textarea "Here are some strategies that might help with your sleep challenges: For Busine…"
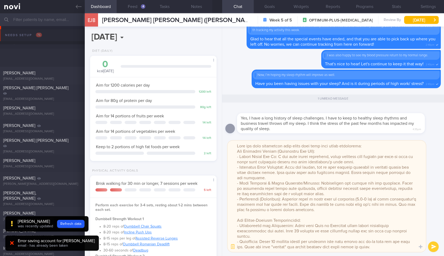
select select "7"
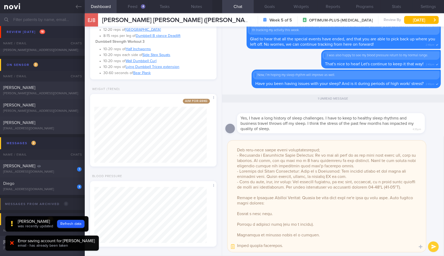
scroll to position [124, 0]
click at [316, 198] on textarea at bounding box center [327, 197] width 199 height 112
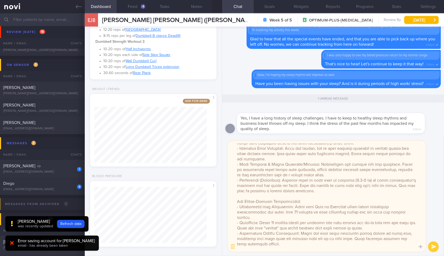
scroll to position [0, 0]
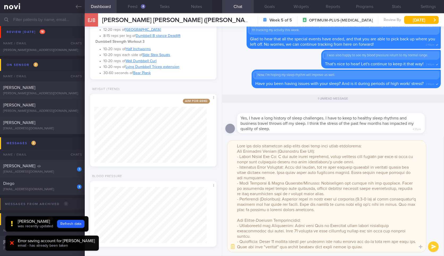
click at [323, 216] on textarea at bounding box center [327, 197] width 199 height 112
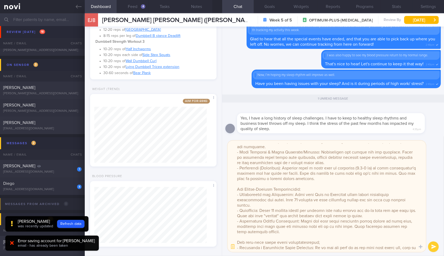
scroll to position [74, 0]
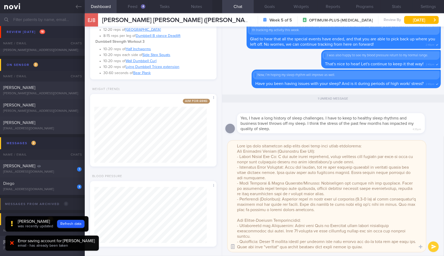
click at [232, 251] on button "button" at bounding box center [233, 247] width 10 height 10
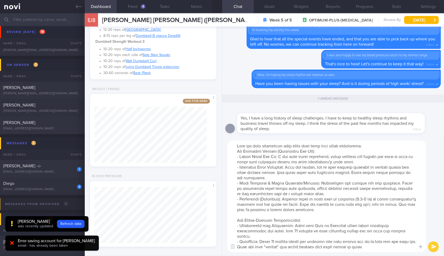
click at [293, 217] on textarea at bounding box center [327, 197] width 199 height 112
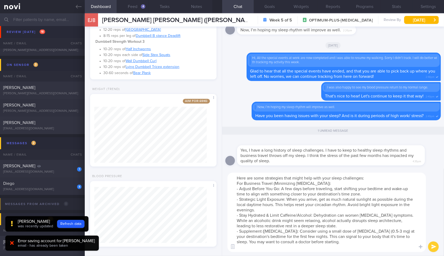
type textarea "Here are some strategies that might help with your sleep challenges: For Busine…"
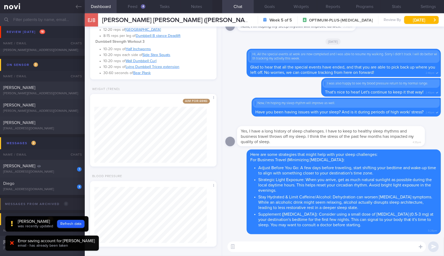
paste textarea "For Stress-Induced Sleeplessness: - Mindfulness and Meditation: Apps like Calm …"
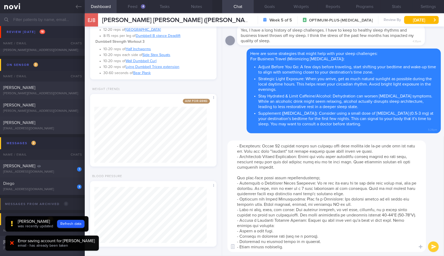
paste textarea "Be Mindful of Diet and Exercise: - Timing is Key: Finish your workout at least …"
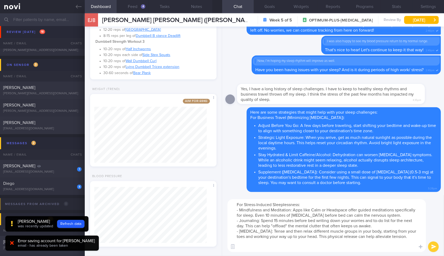
type textarea "For Stress-Induced Sleeplessness: - Mindfulness and Meditation: Apps like Calm …"
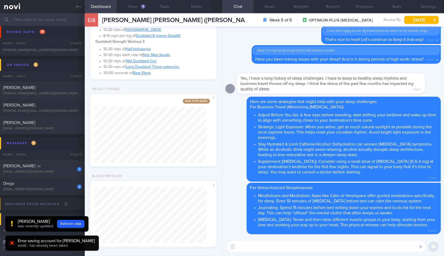
paste textarea "For long-term sleep habit recommendations; - Establish a Consistent Sleep Sched…"
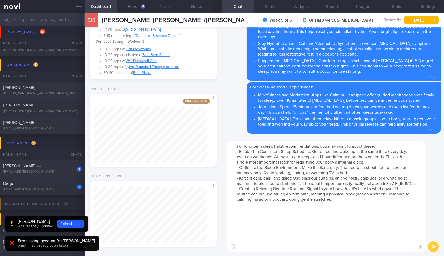
scroll to position [0, 0]
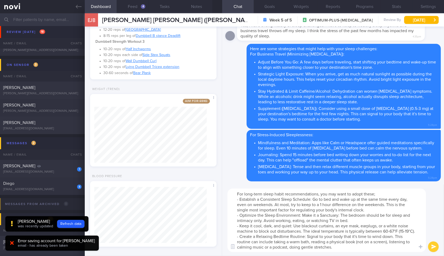
click at [335, 213] on textarea "For long-term sleep habit recommendations, you may want to adopt these; - Estab…" at bounding box center [327, 221] width 199 height 64
click at [355, 193] on textarea "For long-term sleep habit recommendations, you may want to adopt these; - Estab…" at bounding box center [327, 221] width 199 height 64
type textarea "For long-term sleep habit recommendations, you may want to do these frequently;…"
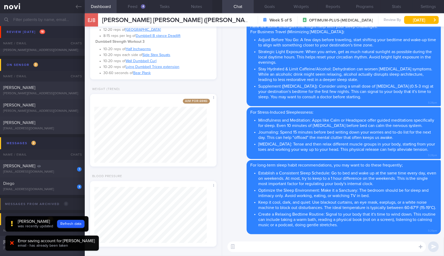
paste textarea "Be Mindful of Diet and Exercise: - Timing is Key: Finish your workout at least …"
type textarea "Be Mindful of Diet and Exercise: - Timing is Key: Finish your workout at least …"
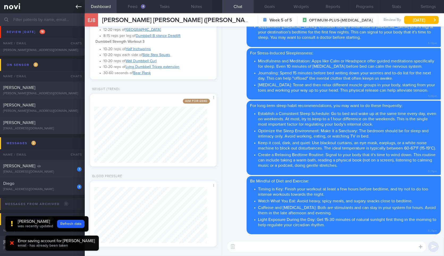
click at [71, 5] on link at bounding box center [42, 6] width 85 height 13
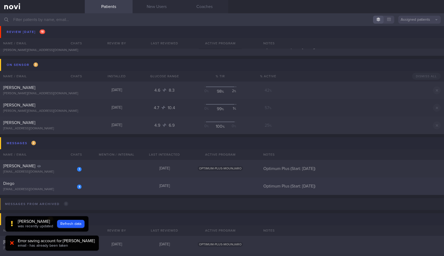
click at [52, 186] on div "Diego" at bounding box center [41, 183] width 77 height 5
select select "7"
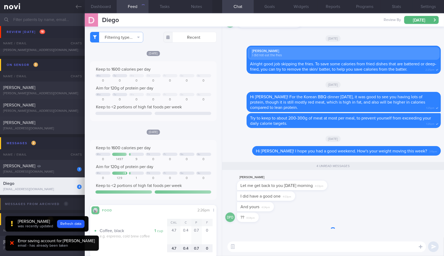
click at [327, 186] on div "Let me get back to you tomorrow morning 4:03pm" at bounding box center [282, 186] width 90 height 10
click at [389, 177] on div "Diego Pereira Dias Let me get back to you tomorrow morning 4:03pm" at bounding box center [333, 182] width 216 height 17
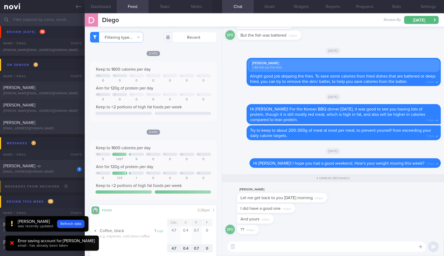
click at [334, 200] on div "Diego Pereira Dias Let me get back to you tomorrow morning 4:03pm" at bounding box center [290, 195] width 106 height 16
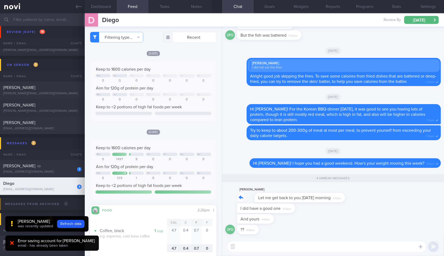
drag, startPoint x: 332, startPoint y: 200, endPoint x: 380, endPoint y: 205, distance: 48.1
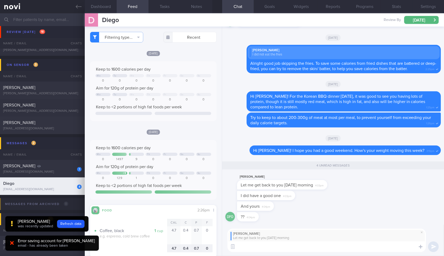
click at [350, 243] on textarea at bounding box center [327, 247] width 199 height 11
type textarea "Okay sure!"
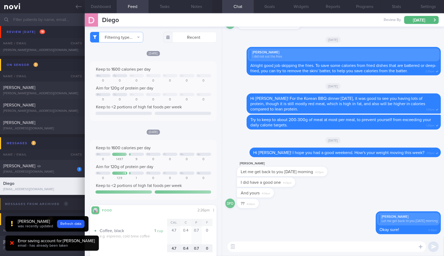
click at [295, 182] on div "I did have a good one 4:03pm" at bounding box center [266, 183] width 58 height 10
click at [336, 180] on div "I did have a good one 4:03pm" at bounding box center [333, 183] width 216 height 11
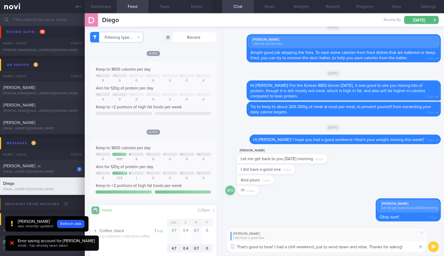
type textarea "That's good to hear! I had a chill weekend, just to wind down and relax. Thanks…"
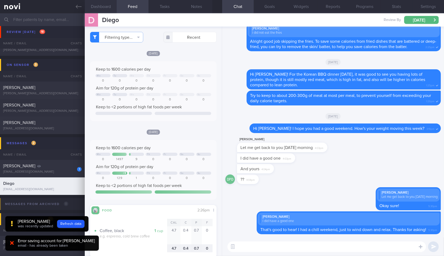
click at [109, 7] on button "Dashboard" at bounding box center [101, 6] width 32 height 13
click at [261, 250] on textarea at bounding box center [327, 247] width 199 height 11
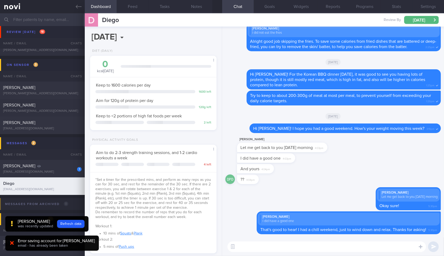
scroll to position [64, 112]
click at [261, 250] on textarea at bounding box center [327, 247] width 199 height 11
type textarea "Ap"
click at [261, 250] on textarea "Ap" at bounding box center [327, 247] width 199 height 11
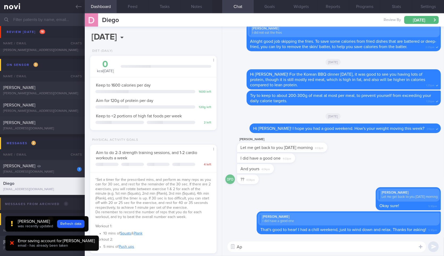
click at [261, 250] on textarea "Ap" at bounding box center [327, 247] width 199 height 11
click at [261, 250] on textarea "Apart from the" at bounding box center [327, 247] width 199 height 11
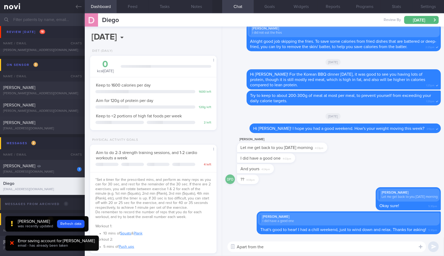
click at [261, 250] on textarea "Apart from the" at bounding box center [327, 247] width 199 height 11
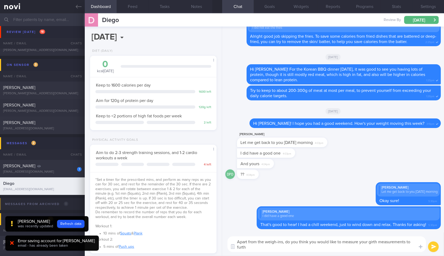
scroll to position [0, 0]
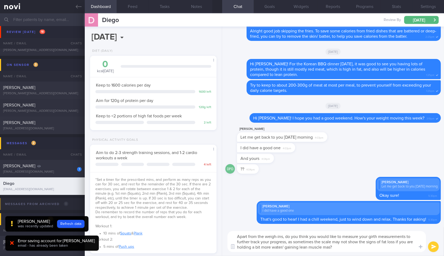
type textarea "Apart from the weigh-ins, do you think you would like to measure your girth mea…"
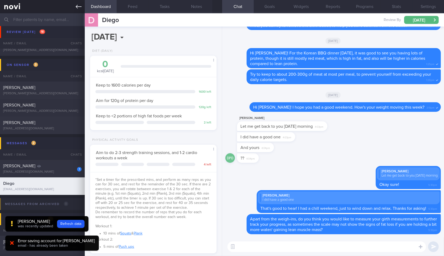
click at [80, 8] on icon at bounding box center [79, 7] width 6 height 6
